Goal: Task Accomplishment & Management: Complete application form

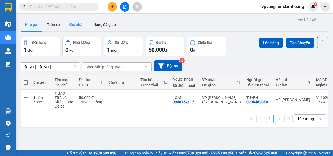
click at [84, 27] on button "Kho nhận" at bounding box center [76, 24] width 25 height 13
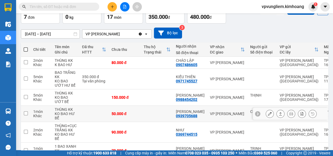
scroll to position [9, 0]
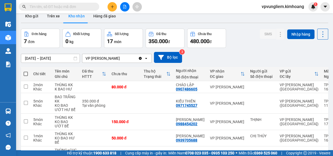
click at [84, 8] on input "text" at bounding box center [60, 7] width 63 height 6
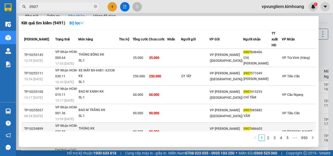
type input "0907"
drag, startPoint x: 170, startPoint y: 127, endPoint x: 167, endPoint y: 128, distance: 2.7
click at [167, 128] on td "80.000" at bounding box center [158, 132] width 18 height 18
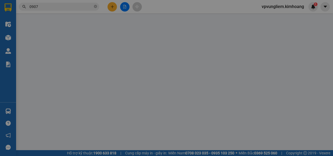
type input "0907486605"
type input "CHÁO LẬP"
type input "80.000"
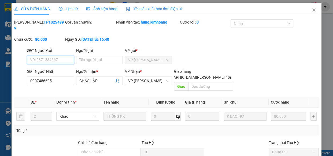
scroll to position [49, 0]
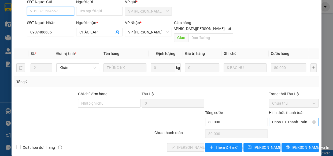
click at [276, 118] on span "Chọn HT Thanh Toán" at bounding box center [293, 122] width 43 height 8
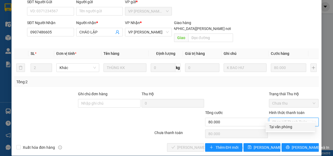
click at [273, 126] on div "Tại văn phòng" at bounding box center [290, 127] width 43 height 6
type input "0"
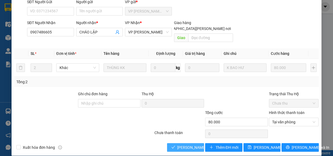
click at [184, 145] on span "[PERSON_NAME] và [PERSON_NAME] hàng" at bounding box center [213, 148] width 72 height 6
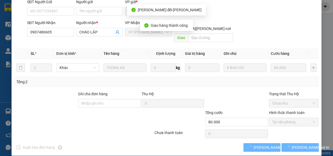
scroll to position [55, 0]
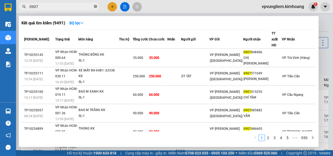
click at [94, 7] on icon "close-circle" at bounding box center [95, 6] width 3 height 3
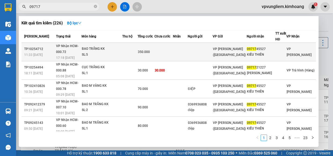
type input "09717"
click at [138, 59] on td at bounding box center [129, 52] width 15 height 18
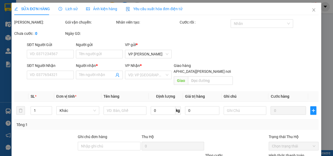
type input "0971745527"
type input "KIỀU THIÊN"
type input "350.000"
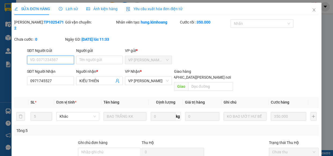
scroll to position [49, 0]
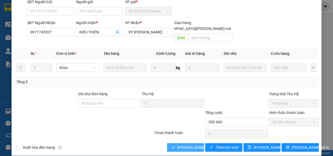
click at [196, 145] on span "[PERSON_NAME] và [PERSON_NAME] hàng" at bounding box center [213, 148] width 72 height 6
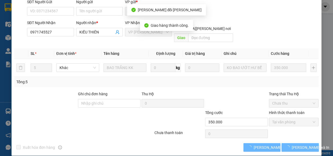
scroll to position [55, 0]
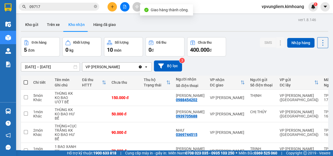
scroll to position [49, 0]
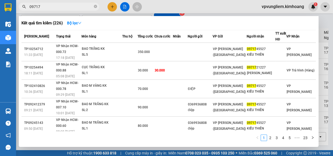
click at [75, 5] on input "09717" at bounding box center [60, 7] width 63 height 6
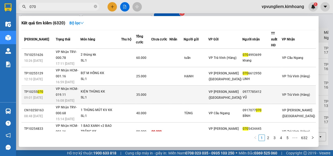
scroll to position [83, 0]
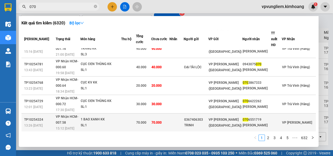
type input "070"
click at [121, 117] on div "1 BAO XANH KK" at bounding box center [101, 120] width 40 height 6
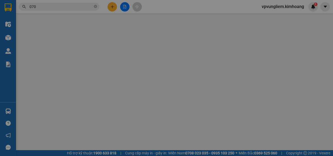
type input "0367406303"
type input "TRINH"
type input "0706551719"
type input "[PERSON_NAME]"
type input "70.000"
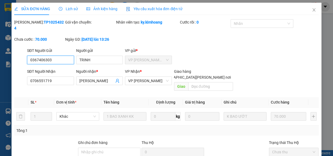
scroll to position [49, 0]
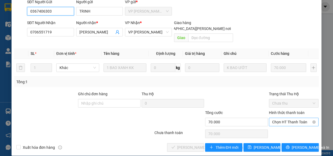
click at [291, 118] on span "Chọn HT Thanh Toán" at bounding box center [293, 122] width 43 height 8
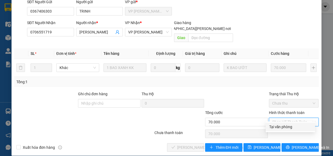
click at [291, 127] on div "Tại văn phòng" at bounding box center [290, 127] width 43 height 6
type input "0"
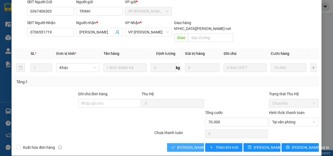
click at [193, 145] on span "[PERSON_NAME] và [PERSON_NAME] hàng" at bounding box center [213, 148] width 72 height 6
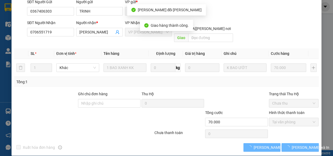
scroll to position [55, 0]
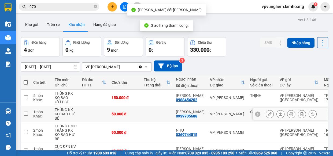
scroll to position [24, 0]
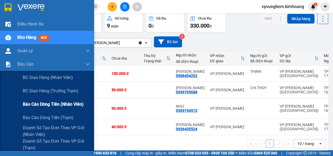
click at [38, 106] on span "Báo cáo dòng tiền (nhân viên)" at bounding box center [53, 104] width 61 height 7
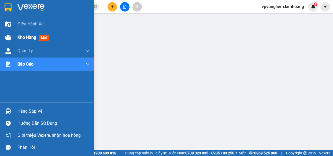
click at [31, 35] on span "Kho hàng" at bounding box center [26, 37] width 19 height 5
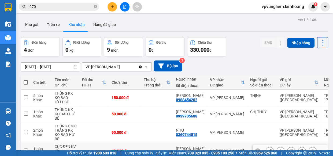
scroll to position [33, 0]
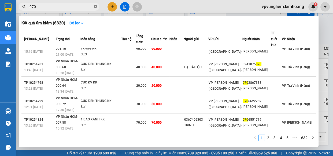
click at [96, 7] on icon "close-circle" at bounding box center [95, 6] width 3 height 3
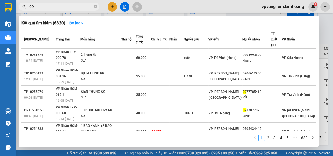
type input "093"
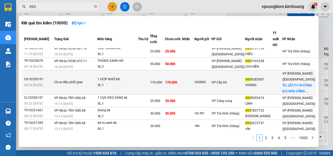
scroll to position [0, 0]
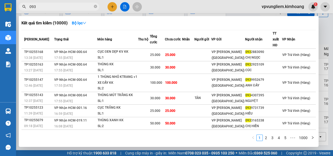
click at [63, 8] on input "093" at bounding box center [60, 7] width 63 height 6
click at [96, 7] on icon "close-circle" at bounding box center [95, 6] width 3 height 3
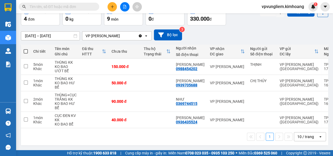
click at [83, 6] on input "text" at bounding box center [60, 7] width 63 height 6
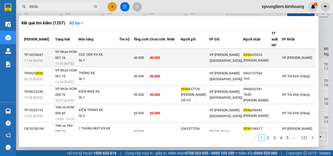
type input "0936"
click at [95, 52] on div "CỤC ĐEN KV KK" at bounding box center [99, 55] width 40 height 6
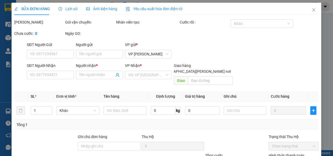
type input "0936435524"
type input "[PERSON_NAME]"
type input "40.000"
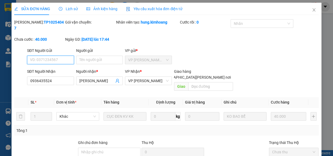
scroll to position [49, 0]
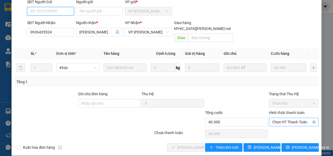
click at [294, 118] on span "Chọn HT Thanh Toán" at bounding box center [293, 122] width 43 height 8
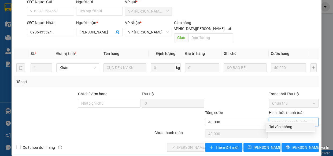
click at [295, 126] on div "Tại văn phòng" at bounding box center [290, 127] width 43 height 6
type input "0"
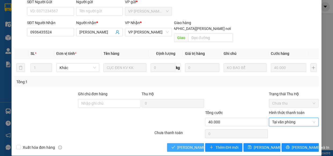
click at [187, 145] on span "[PERSON_NAME] và [PERSON_NAME] hàng" at bounding box center [213, 148] width 72 height 6
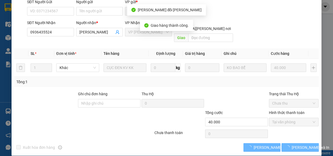
scroll to position [55, 0]
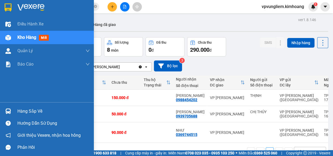
click at [23, 112] on div "Hàng sắp về" at bounding box center [53, 112] width 72 height 8
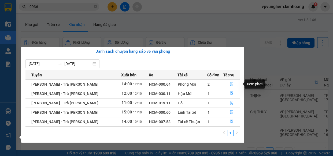
click at [230, 83] on icon "file-done" at bounding box center [232, 84] width 4 height 4
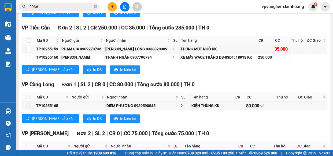
scroll to position [410, 0]
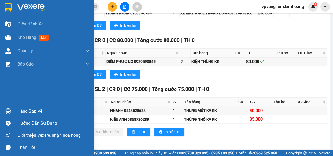
click at [26, 111] on div "Hàng sắp về" at bounding box center [53, 112] width 72 height 8
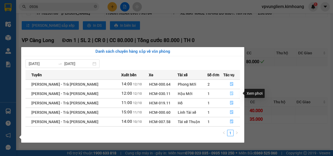
click at [231, 94] on icon "file-done" at bounding box center [231, 94] width 3 height 4
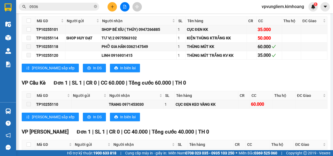
scroll to position [433, 0]
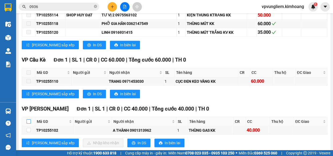
click at [31, 117] on th at bounding box center [28, 121] width 13 height 9
drag, startPoint x: 27, startPoint y: 109, endPoint x: 30, endPoint y: 114, distance: 6.4
click at [27, 120] on input "checkbox" at bounding box center [29, 122] width 4 height 4
checkbox input "true"
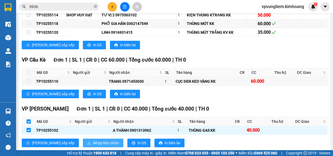
click at [87, 141] on icon "download" at bounding box center [89, 143] width 4 height 4
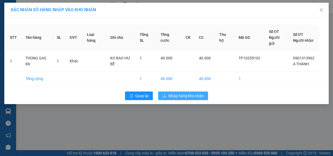
click at [172, 97] on span "Nhập hàng kho nhận" at bounding box center [185, 96] width 35 height 6
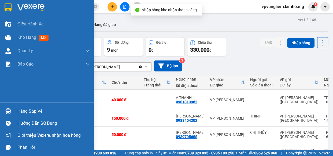
click at [33, 113] on div "Hàng sắp về" at bounding box center [53, 112] width 72 height 8
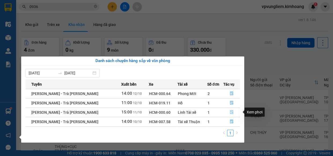
click at [230, 110] on icon "file-done" at bounding box center [231, 112] width 3 height 4
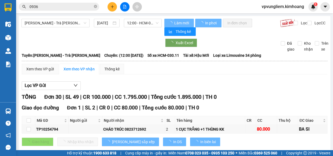
type input "[DATE]"
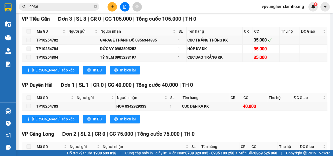
scroll to position [536, 0]
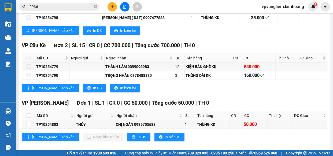
click at [26, 115] on th at bounding box center [28, 116] width 13 height 9
click at [28, 116] on input "checkbox" at bounding box center [29, 116] width 4 height 4
checkbox input "true"
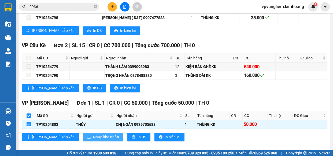
click at [83, 133] on button "Nhập kho nhận" at bounding box center [103, 137] width 40 height 9
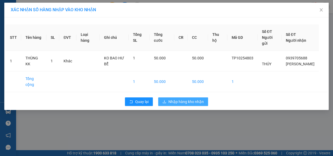
click at [184, 98] on button "Nhập hàng kho nhận" at bounding box center [183, 102] width 50 height 9
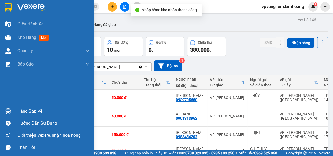
click at [35, 112] on div "Hàng sắp về" at bounding box center [53, 112] width 72 height 8
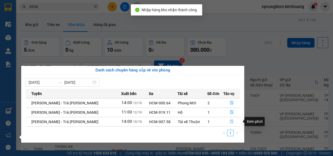
click at [230, 121] on icon "file-done" at bounding box center [231, 122] width 3 height 4
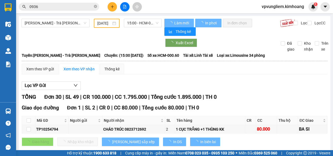
type input "[DATE]"
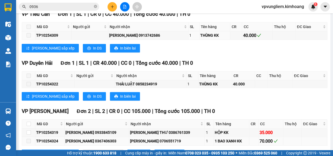
scroll to position [395, 0]
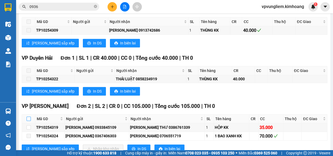
click at [30, 117] on input "checkbox" at bounding box center [29, 119] width 4 height 4
checkbox input "true"
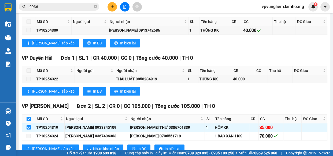
checkbox input "true"
click at [93, 146] on span "Nhập kho nhận" at bounding box center [106, 149] width 26 height 6
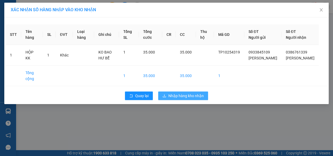
click at [165, 98] on icon "download" at bounding box center [164, 96] width 4 height 4
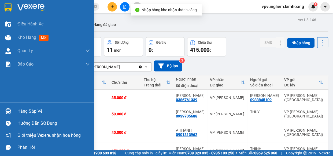
drag, startPoint x: 22, startPoint y: 112, endPoint x: 29, endPoint y: 112, distance: 7.0
click at [23, 112] on div "Hàng sắp về" at bounding box center [53, 112] width 72 height 8
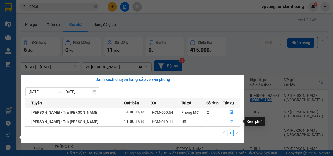
click at [230, 122] on icon "file-done" at bounding box center [231, 122] width 3 height 4
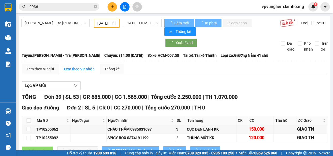
type input "[DATE]"
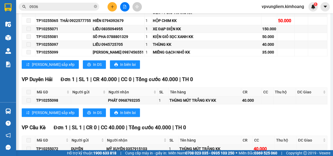
scroll to position [638, 0]
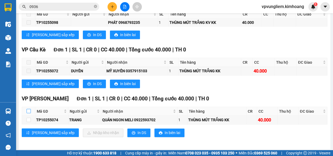
click at [28, 109] on input "checkbox" at bounding box center [29, 111] width 4 height 4
checkbox input "true"
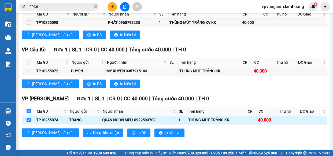
checkbox input "true"
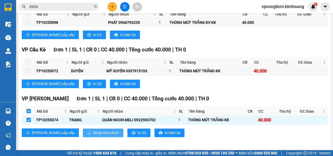
click at [93, 131] on span "Nhập kho nhận" at bounding box center [106, 133] width 26 height 6
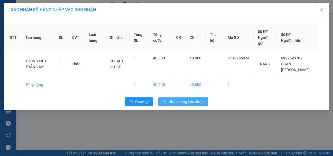
click at [169, 103] on span "Nhập hàng kho nhận" at bounding box center [185, 102] width 35 height 6
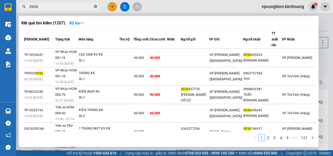
click at [95, 8] on icon "close-circle" at bounding box center [95, 6] width 3 height 3
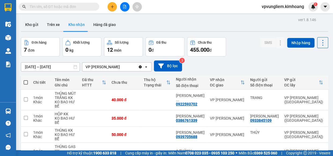
click at [91, 6] on input "text" at bounding box center [60, 7] width 63 height 6
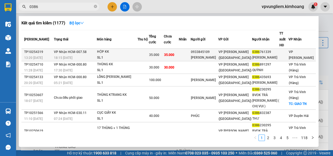
type input "0386"
click at [191, 49] on td at bounding box center [185, 55] width 12 height 13
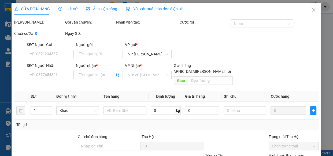
type input "0933845109"
type input "[PERSON_NAME]"
type input "0386761339"
type input "[PERSON_NAME]"
type input "35.000"
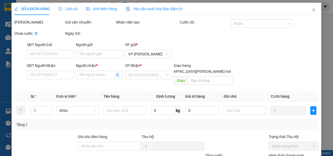
type input "35.000"
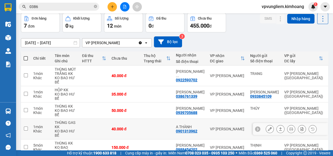
scroll to position [90, 0]
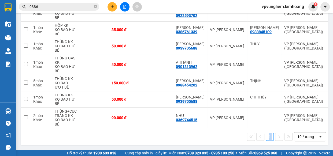
drag, startPoint x: 260, startPoint y: 128, endPoint x: 280, endPoint y: 134, distance: 20.7
click at [292, 134] on div "1 10 / trang open" at bounding box center [174, 136] width 307 height 17
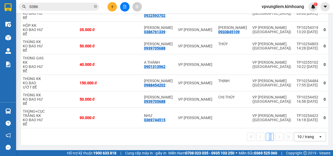
scroll to position [0, 0]
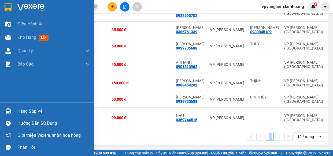
click at [27, 110] on div "Hàng sắp về" at bounding box center [53, 112] width 72 height 8
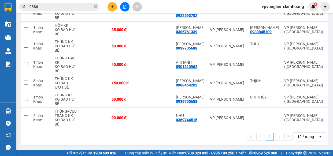
click at [154, 5] on section "Kết quả [PERSON_NAME] ( 1177 ) Bộ lọc Mã ĐH Trạng thái Món hàng Thu hộ Tổng [PE…" at bounding box center [166, 78] width 333 height 156
click at [82, 6] on input "0386" at bounding box center [60, 7] width 63 height 6
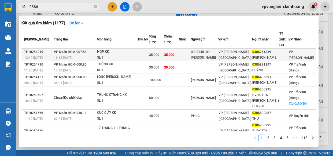
click at [174, 53] on span "35.000" at bounding box center [169, 55] width 10 height 4
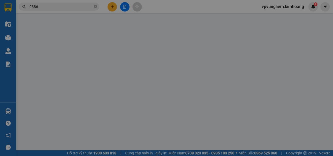
type input "0933845109"
type input "[PERSON_NAME]"
type input "0386761339"
type input "[PERSON_NAME]"
type input "35.000"
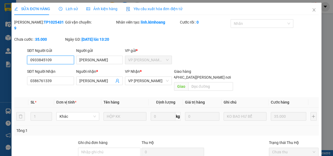
scroll to position [22, 0]
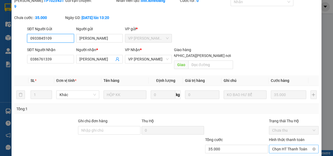
click at [295, 145] on span "Chọn HT Thanh Toán" at bounding box center [293, 149] width 43 height 8
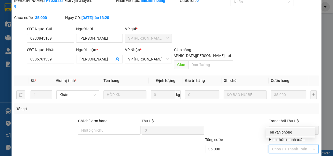
click at [291, 135] on div "Tại văn phòng" at bounding box center [290, 132] width 43 height 6
type input "0"
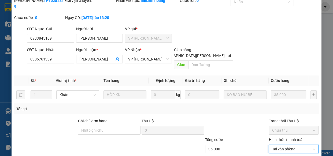
scroll to position [49, 0]
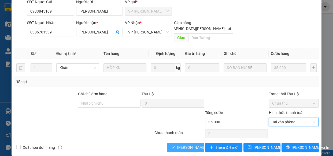
click at [188, 145] on span "[PERSON_NAME] và [PERSON_NAME] hàng" at bounding box center [213, 148] width 72 height 6
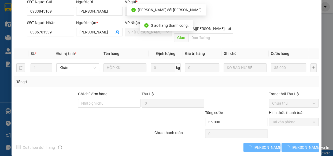
scroll to position [55, 0]
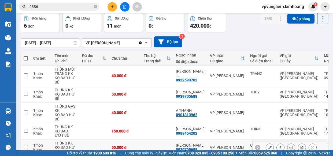
scroll to position [49, 0]
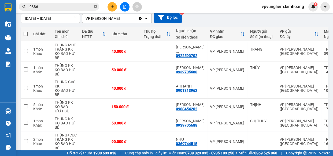
click at [95, 7] on icon "close-circle" at bounding box center [95, 6] width 3 height 3
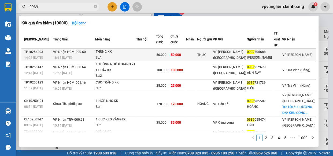
type input "0939"
click at [166, 53] on span "50.000" at bounding box center [161, 55] width 10 height 4
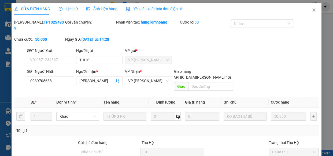
type input "THÚY"
type input "0939705688"
type input "[PERSON_NAME]"
type input "50.000"
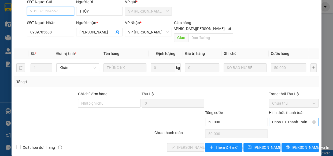
click at [291, 118] on span "Chọn HT Thanh Toán" at bounding box center [293, 122] width 43 height 8
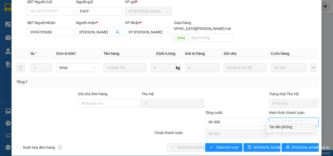
click at [291, 124] on div "Tại văn phòng" at bounding box center [290, 127] width 43 height 6
type input "0"
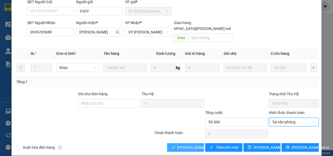
click at [181, 145] on span "[PERSON_NAME] và [PERSON_NAME] hàng" at bounding box center [213, 148] width 72 height 6
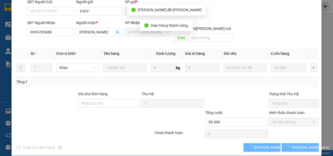
scroll to position [55, 0]
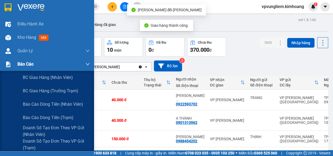
drag, startPoint x: 37, startPoint y: 66, endPoint x: 38, endPoint y: 69, distance: 3.6
click at [38, 67] on div "Báo cáo" at bounding box center [53, 64] width 72 height 13
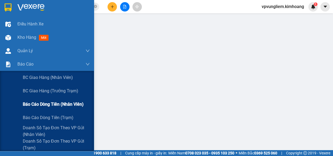
click at [61, 107] on span "Báo cáo dòng tiền (nhân viên)" at bounding box center [53, 104] width 61 height 7
